Goal: Transaction & Acquisition: Purchase product/service

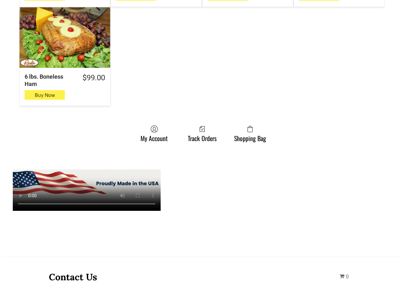
scroll to position [670, 0]
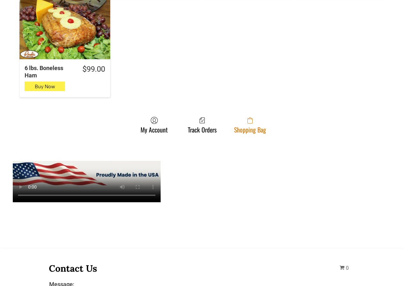
click at [263, 122] on link "Shopping Bag" at bounding box center [250, 125] width 38 height 17
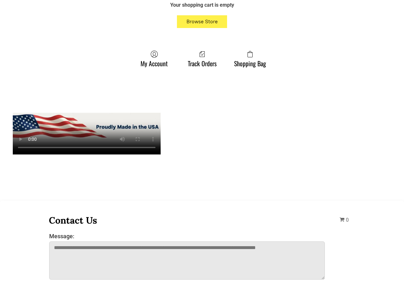
scroll to position [255, 0]
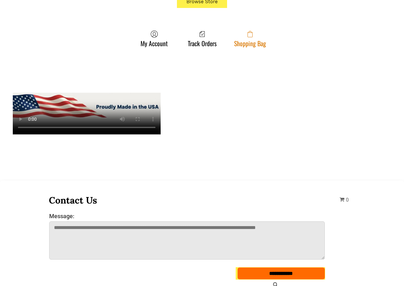
click at [263, 41] on link "Shopping Bag" at bounding box center [250, 38] width 38 height 17
click at [244, 37] on span at bounding box center [250, 34] width 32 height 8
click at [240, 36] on span at bounding box center [250, 34] width 32 height 8
